Goal: Navigation & Orientation: Find specific page/section

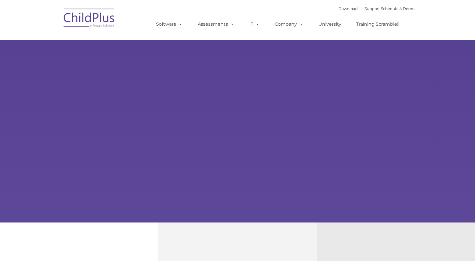
type input ""
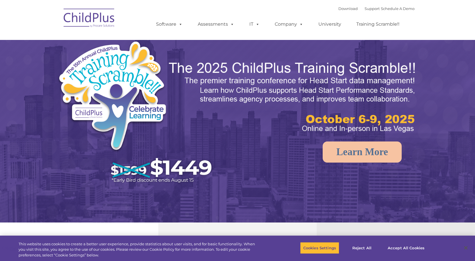
select select "MEDIUM"
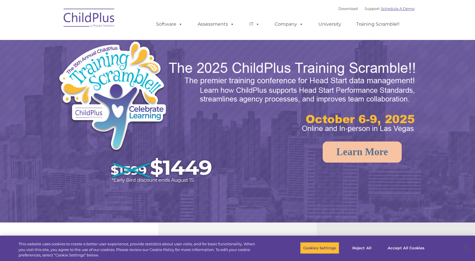
select select "MEDIUM"
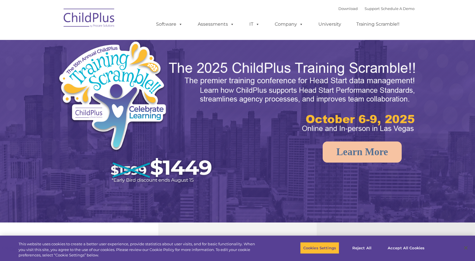
select select "MEDIUM"
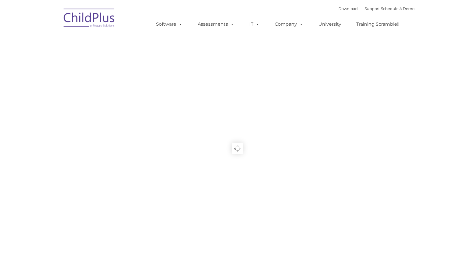
type input ""
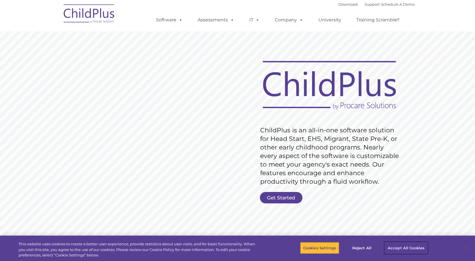
click at [402, 248] on button "Accept All Cookies" at bounding box center [405, 248] width 43 height 12
